Goal: Information Seeking & Learning: Learn about a topic

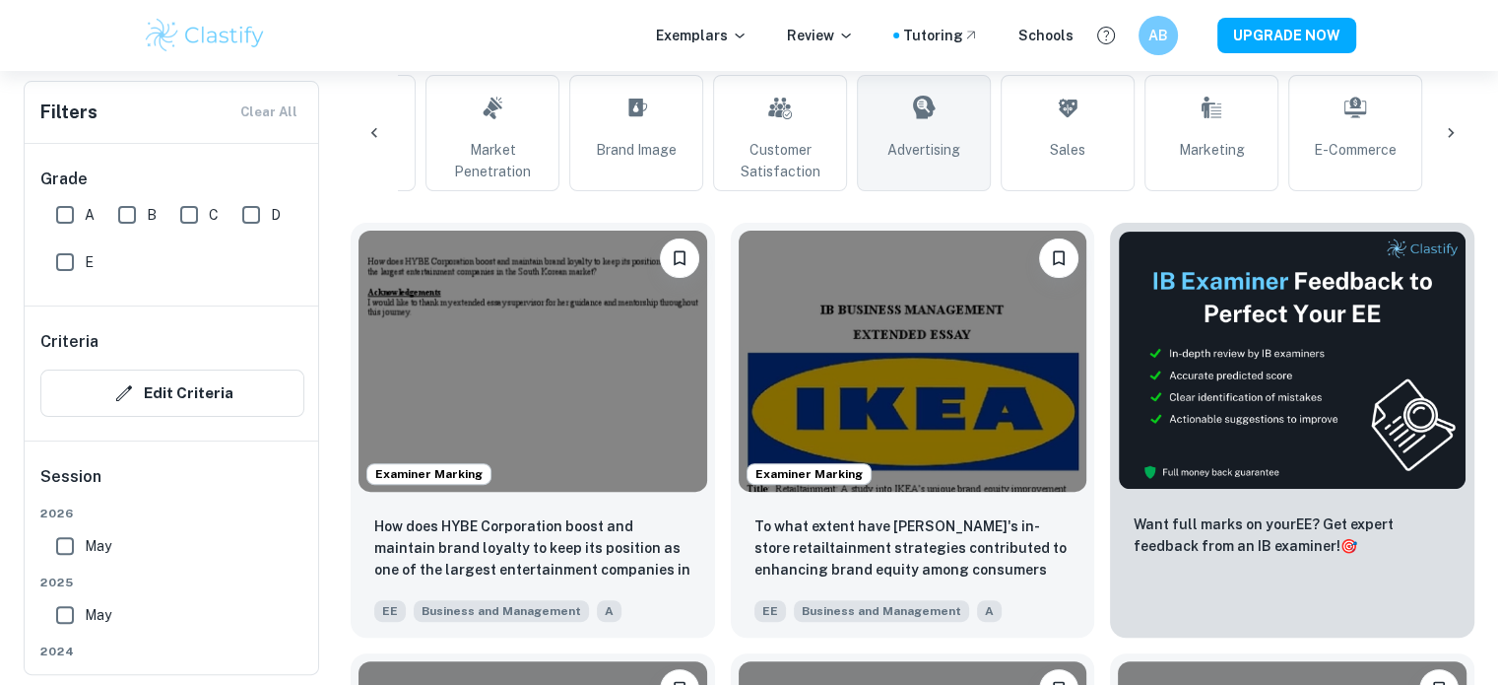
scroll to position [0, 720]
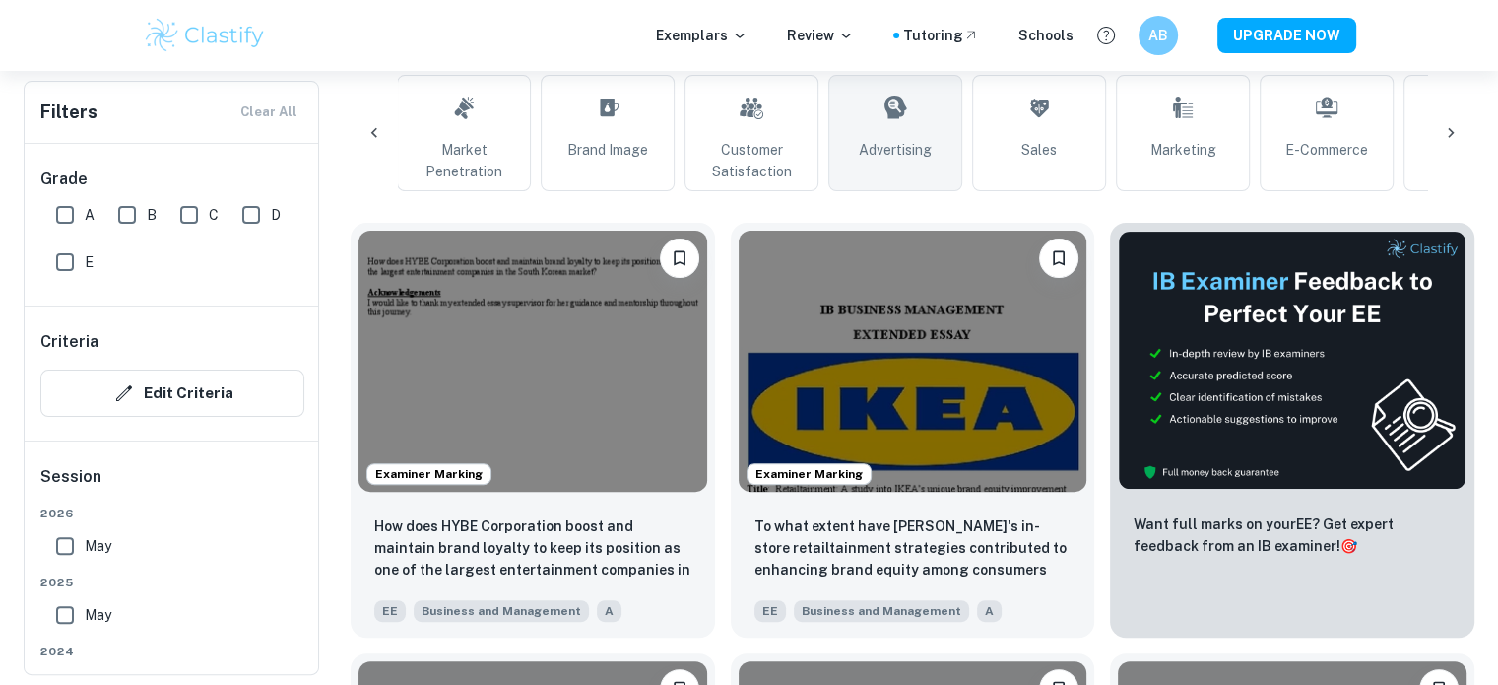
click at [857, 151] on link "Advertising" at bounding box center [896, 133] width 134 height 116
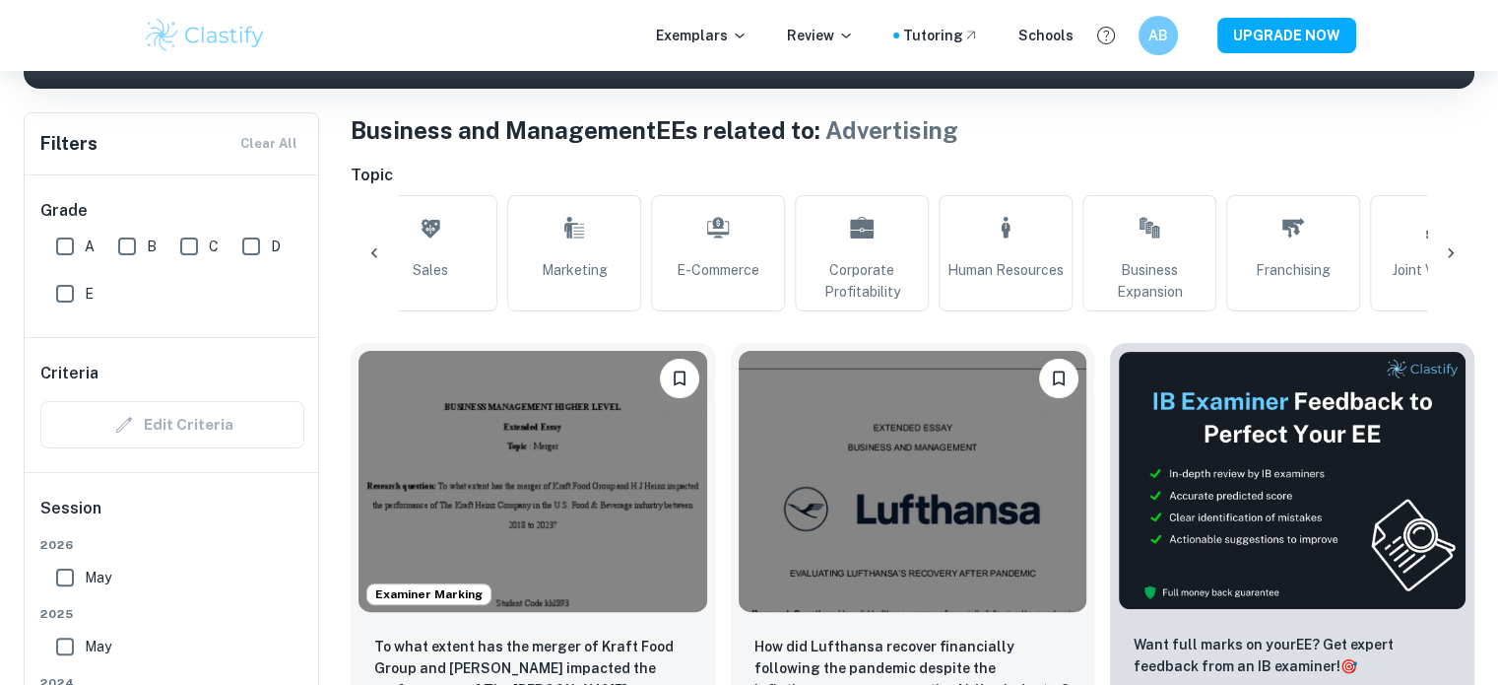
scroll to position [0, 1328]
click at [570, 239] on icon at bounding box center [575, 227] width 24 height 47
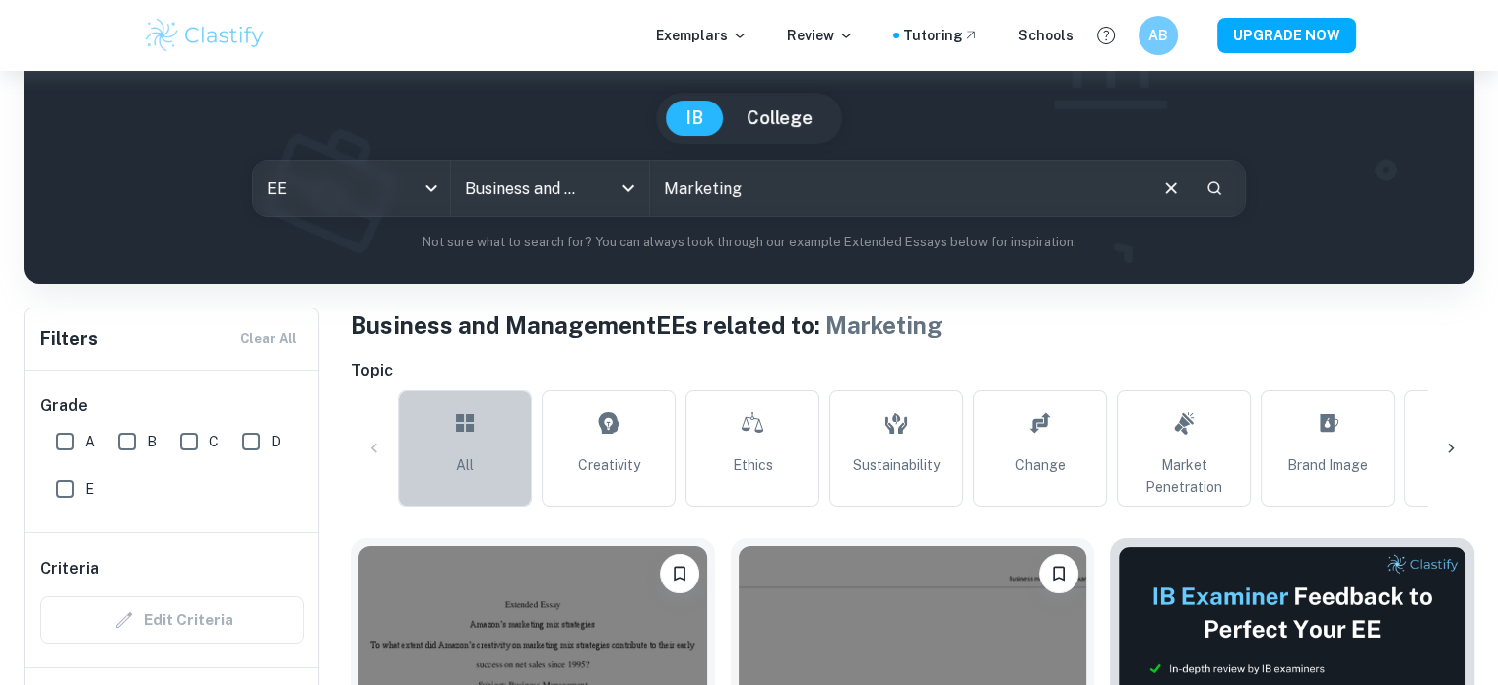
click at [493, 425] on link "All" at bounding box center [465, 448] width 134 height 116
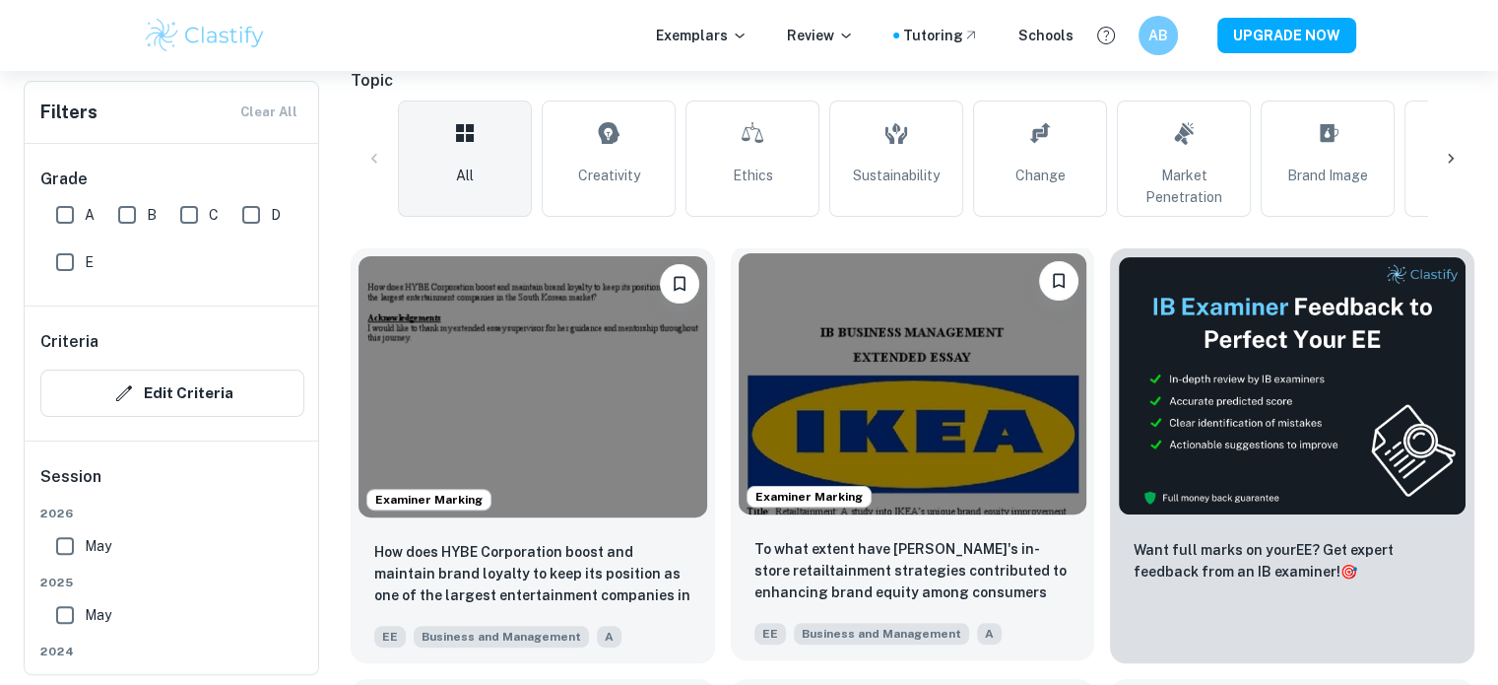
scroll to position [449, 0]
click at [899, 354] on img at bounding box center [913, 383] width 349 height 261
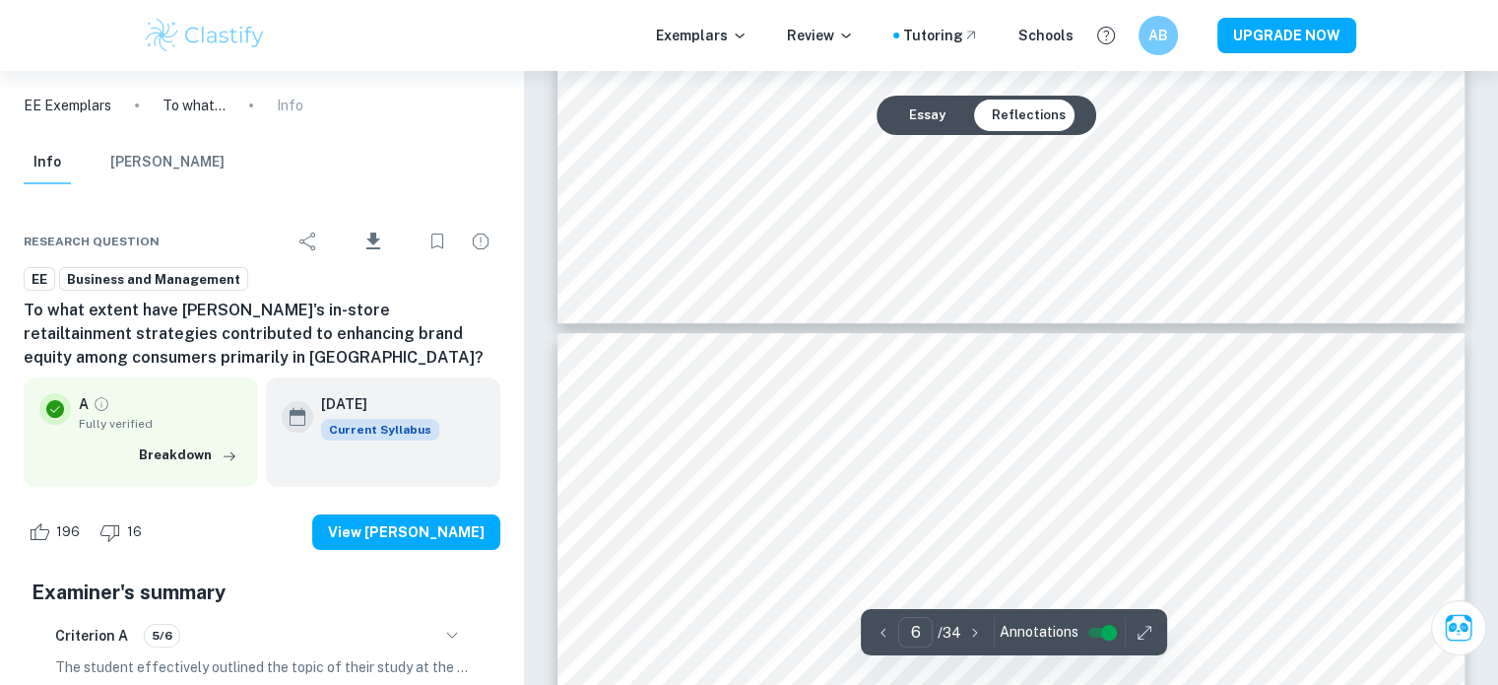
type input "7"
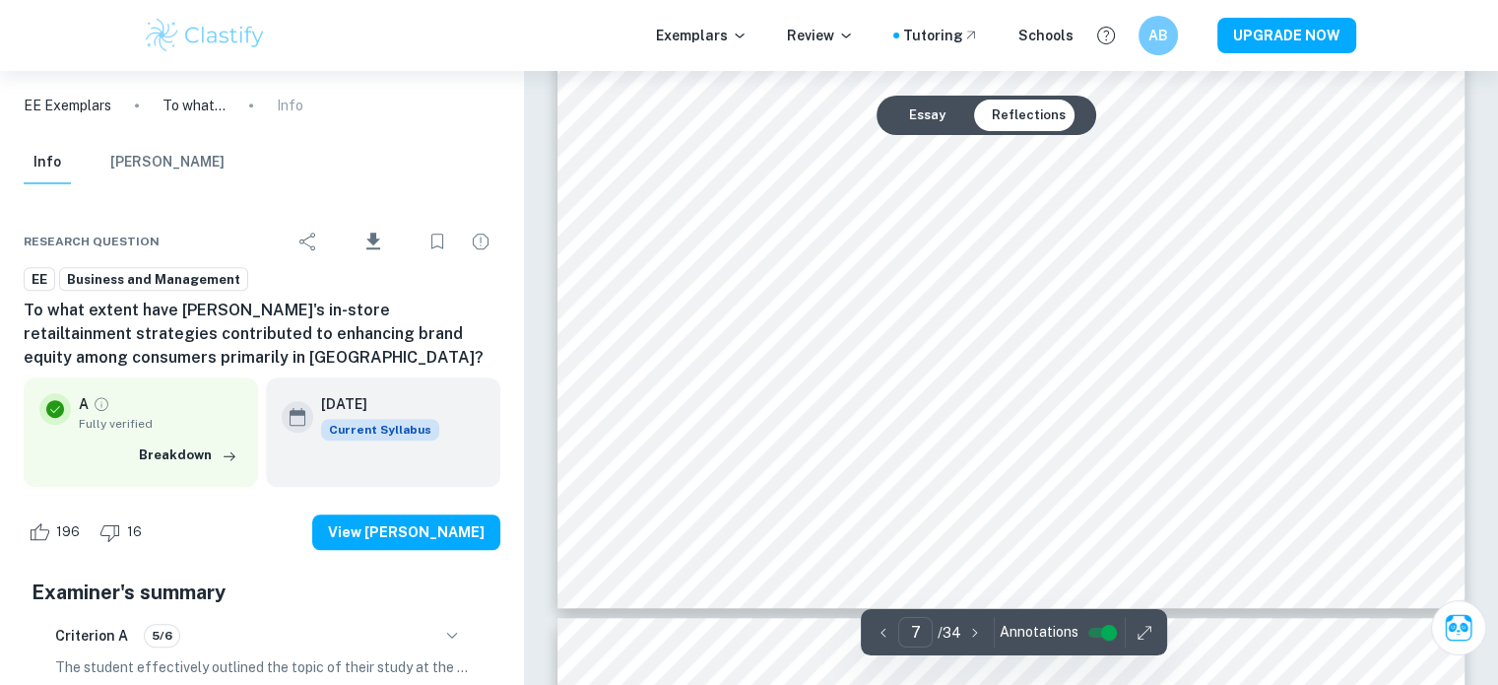
scroll to position [8806, 0]
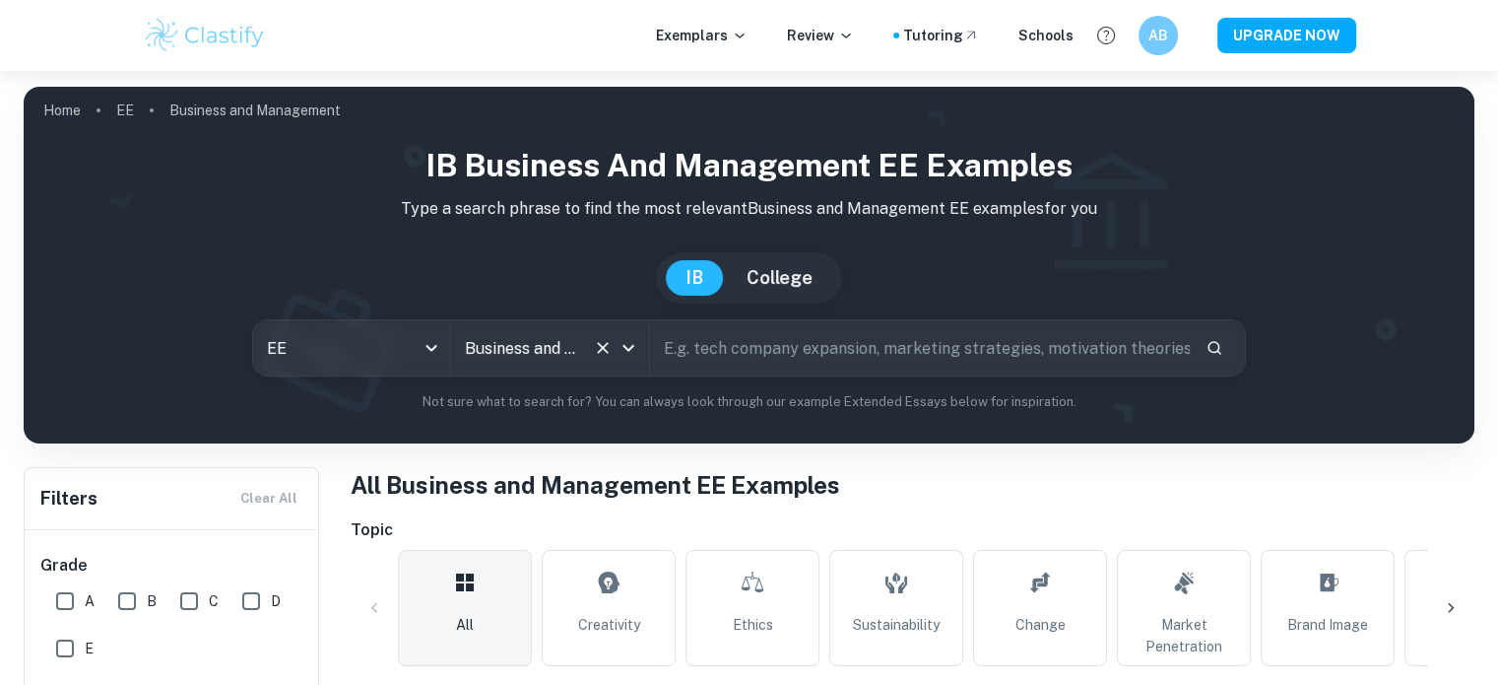
click at [758, 334] on input "text" at bounding box center [920, 347] width 540 height 55
click at [783, 316] on div "IB Business and Management EE examples Type a search phrase to find the most re…" at bounding box center [749, 277] width 1420 height 270
click at [772, 325] on input "text" at bounding box center [920, 347] width 540 height 55
type input "netflix"
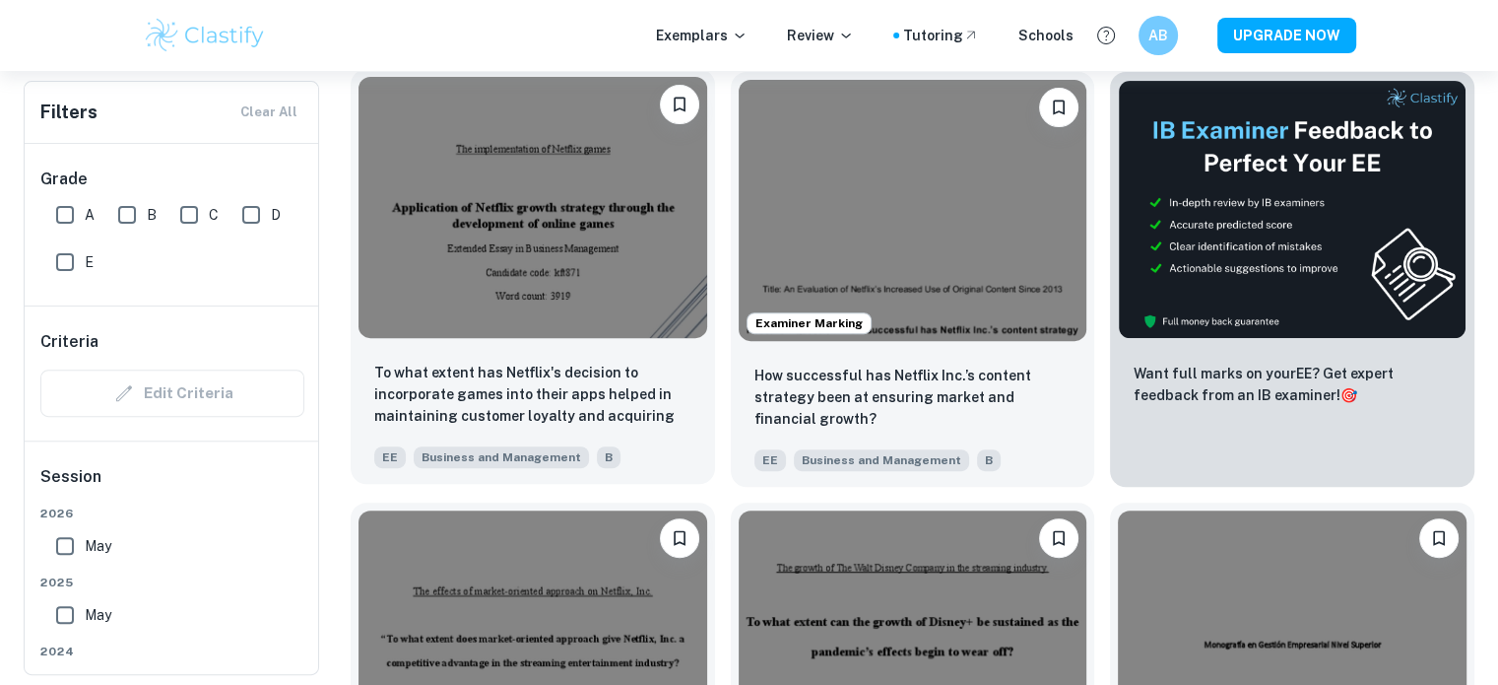
scroll to position [627, 0]
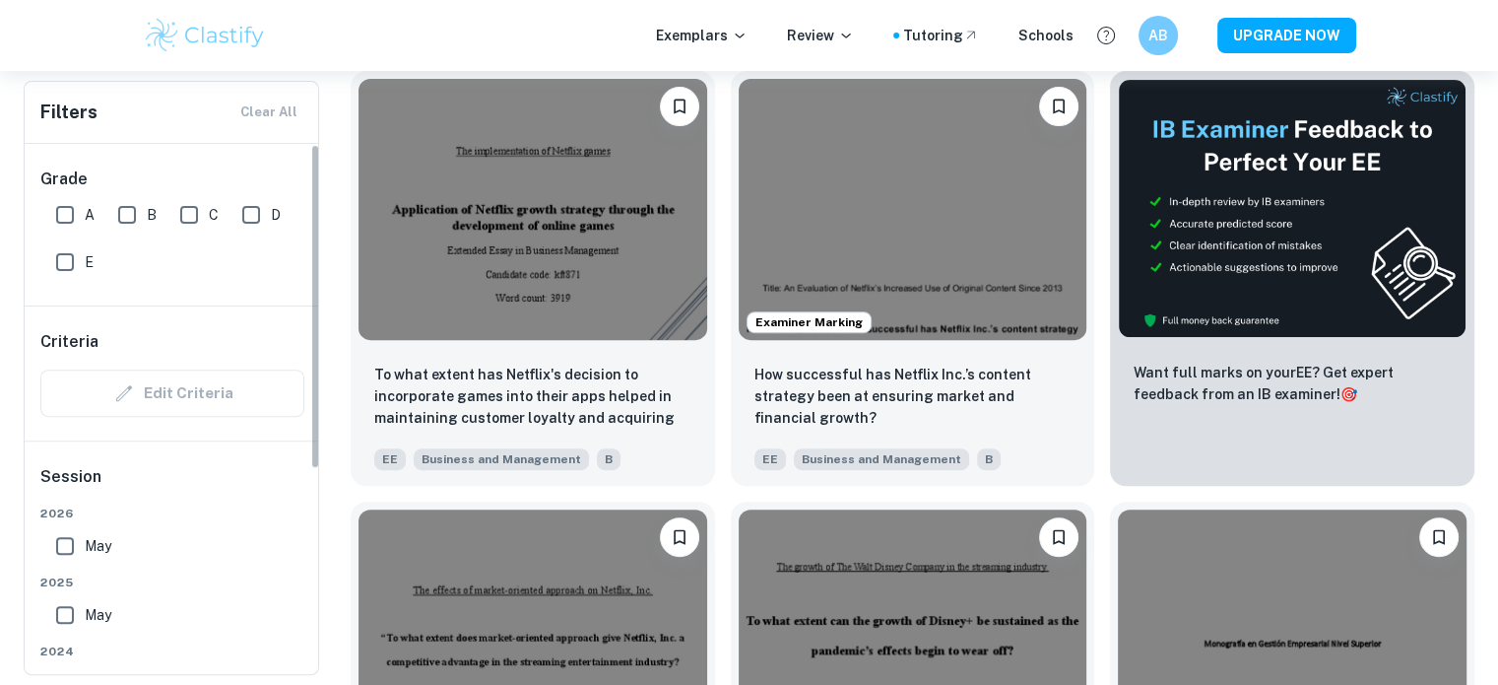
click at [61, 223] on input "A" at bounding box center [64, 214] width 39 height 39
checkbox input "true"
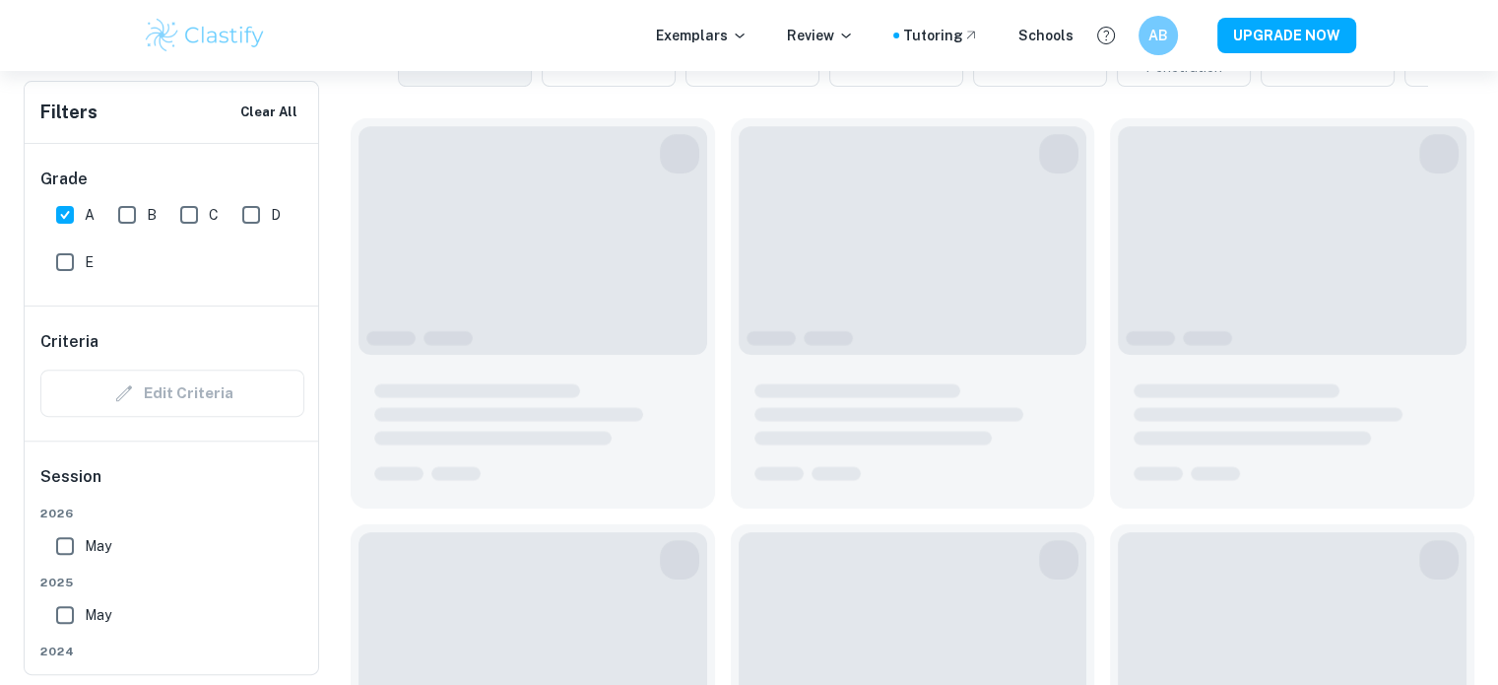
scroll to position [674, 0]
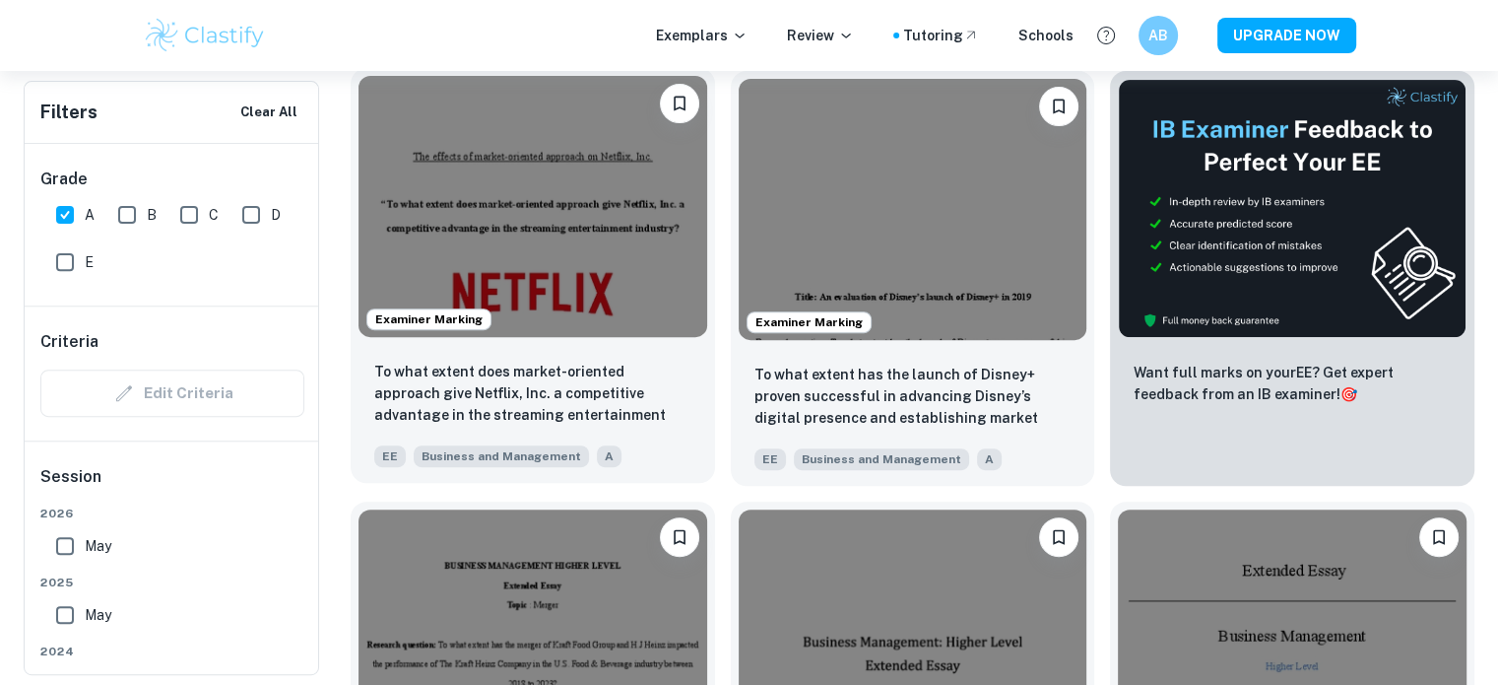
click at [505, 196] on img at bounding box center [533, 206] width 349 height 261
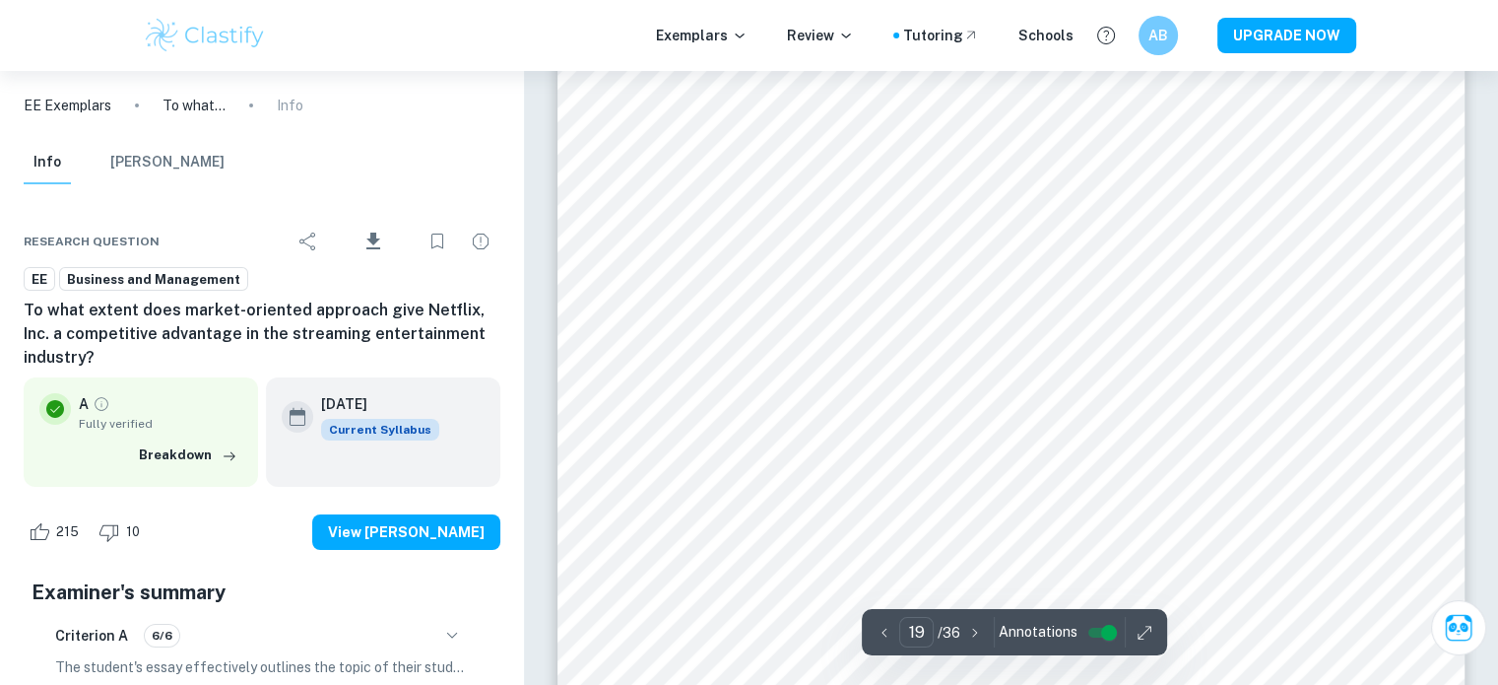
scroll to position [21965, 0]
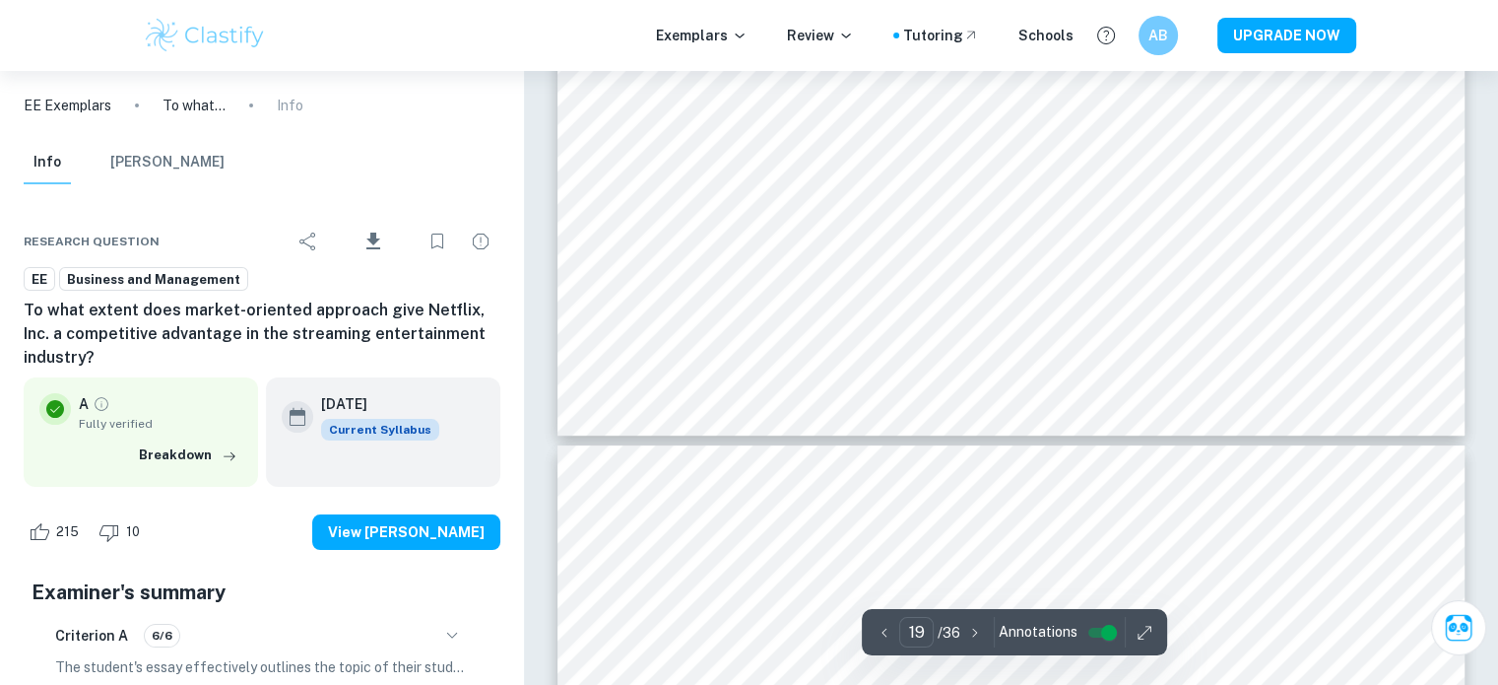
type input "20"
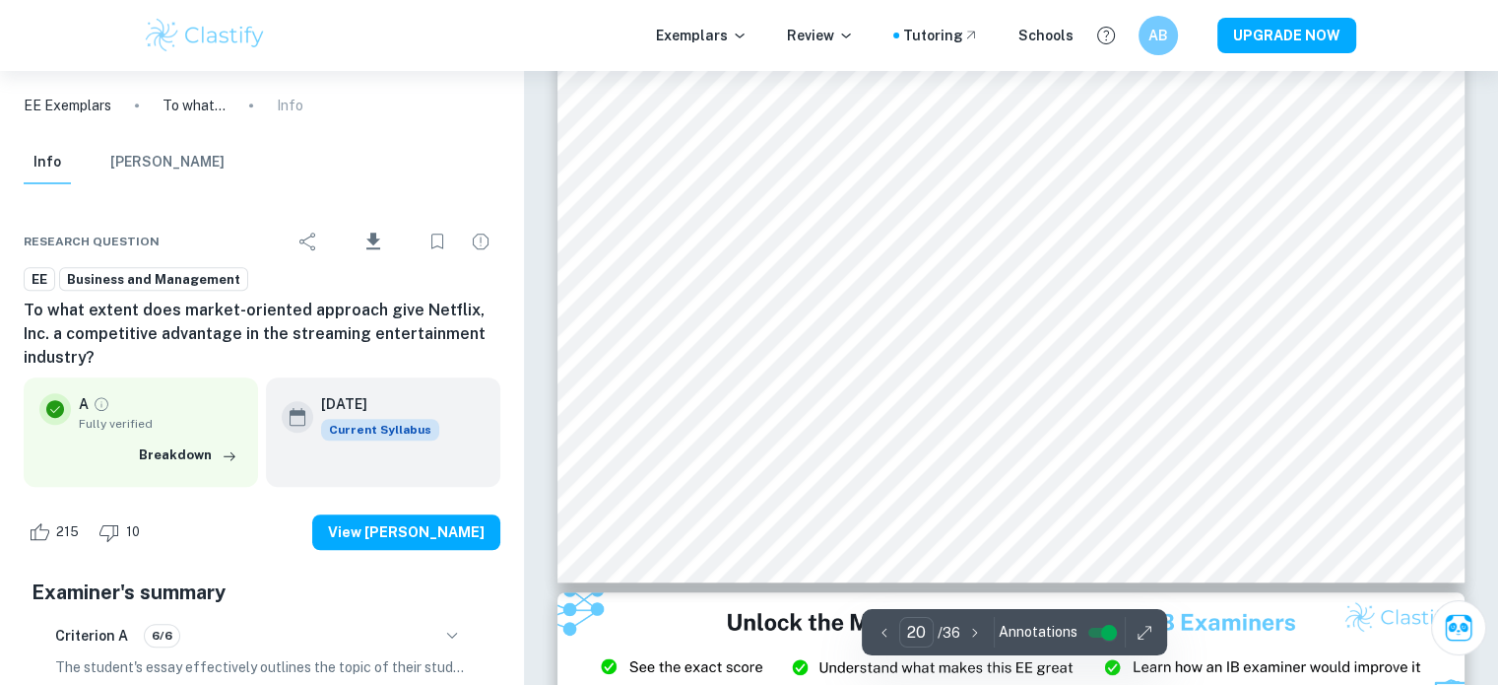
scroll to position [23852, 0]
